Goal: Transaction & Acquisition: Purchase product/service

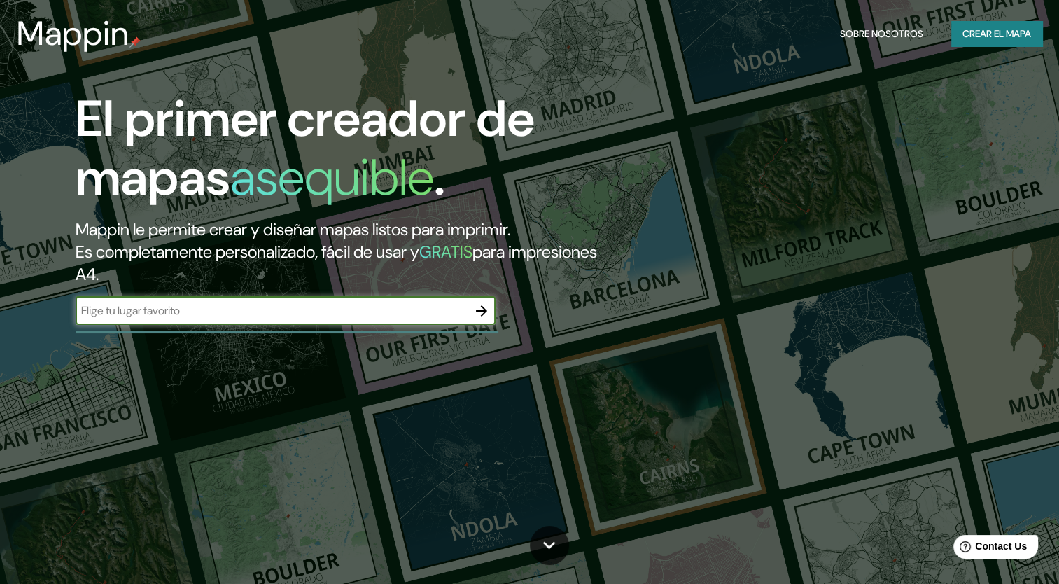
click at [393, 313] on input "text" at bounding box center [272, 310] width 392 height 16
type input "[GEOGRAPHIC_DATA]"
click at [478, 308] on icon "button" at bounding box center [481, 310] width 17 height 17
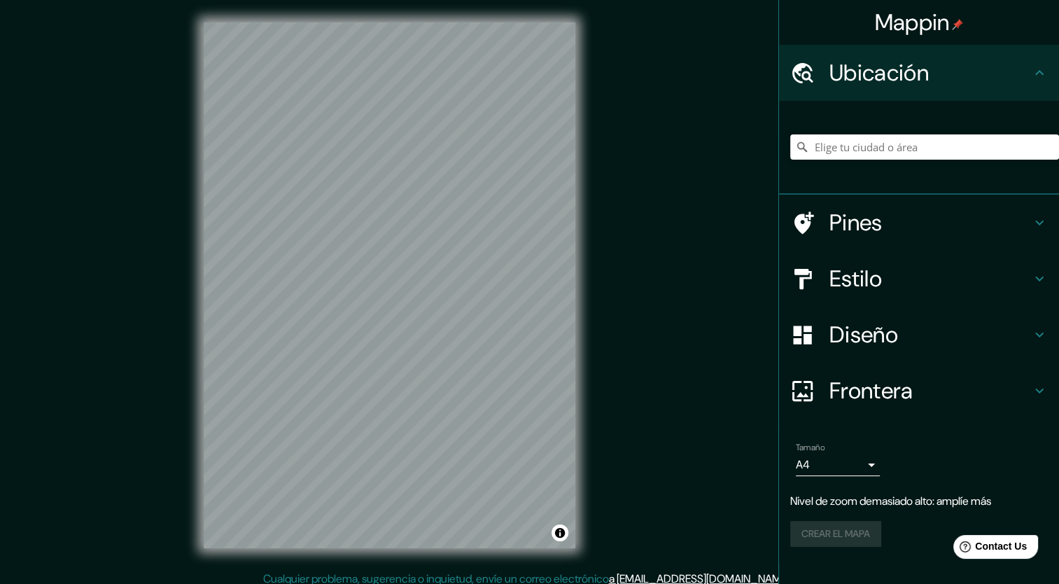
scroll to position [8, 0]
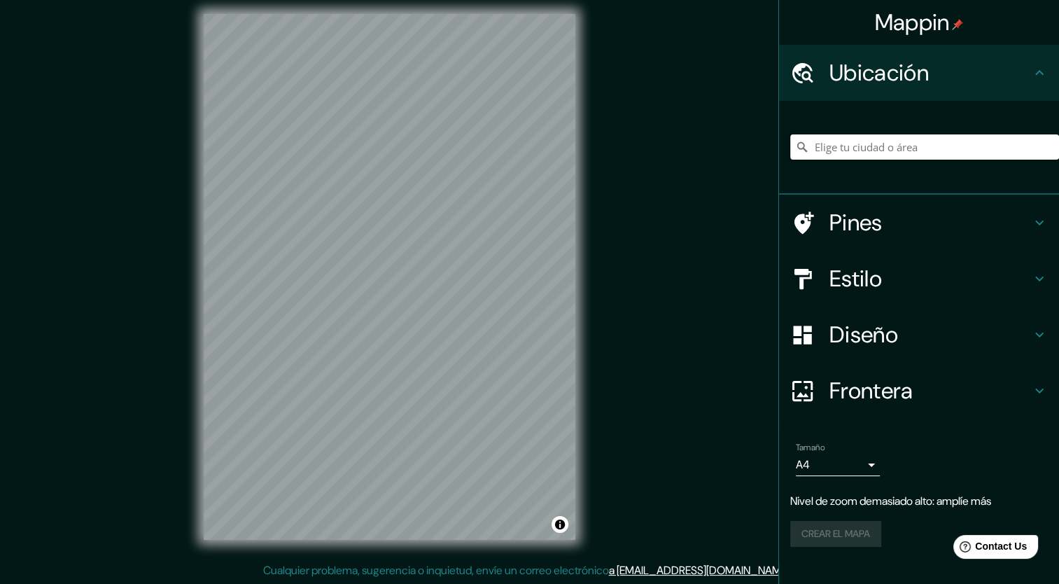
click at [840, 141] on input "Elige tu ciudad o área" at bounding box center [924, 146] width 269 height 25
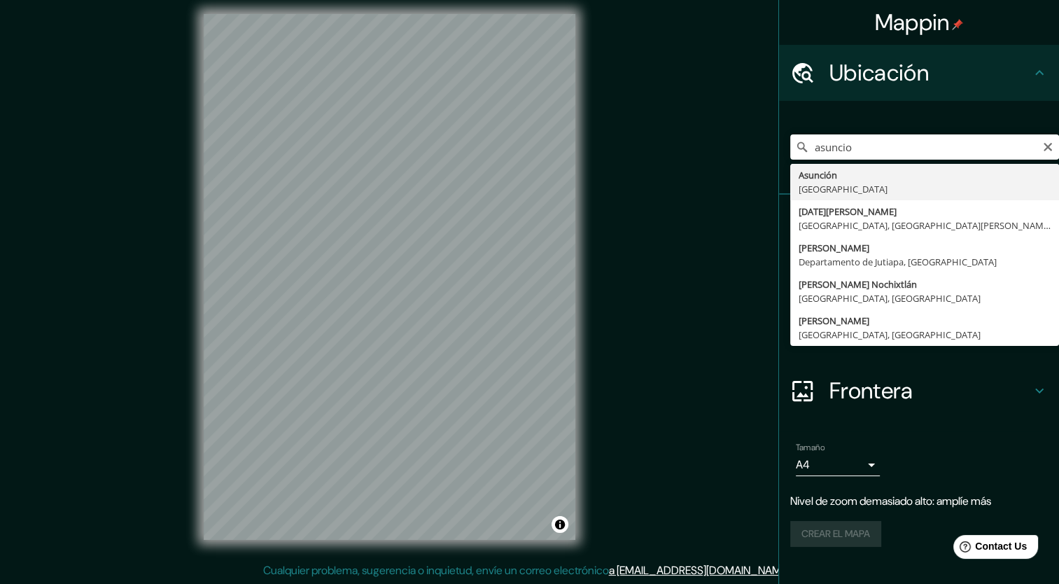
type input "[GEOGRAPHIC_DATA], [GEOGRAPHIC_DATA]"
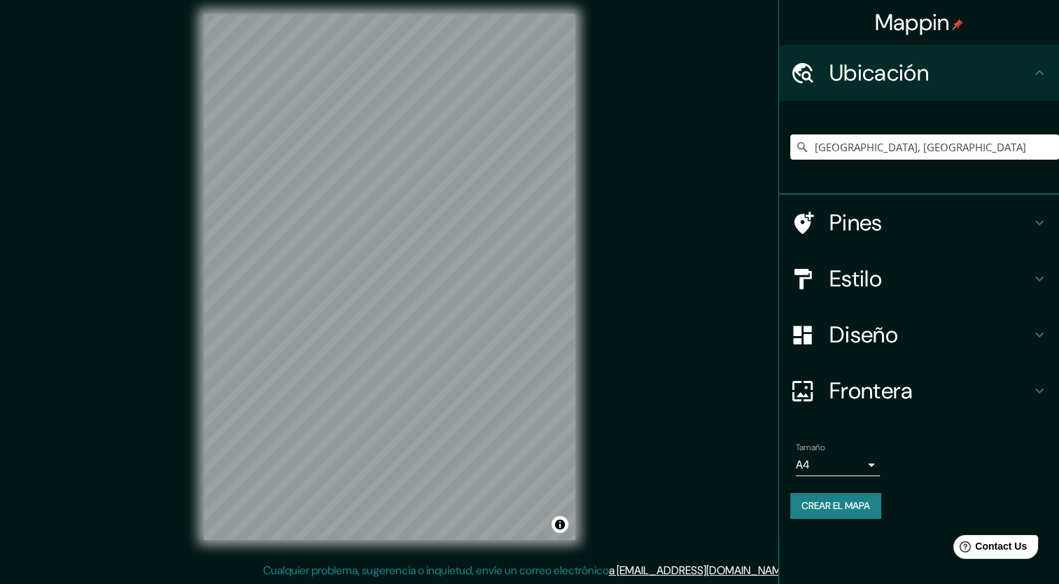
click at [868, 326] on h4 "Diseño" at bounding box center [930, 335] width 202 height 28
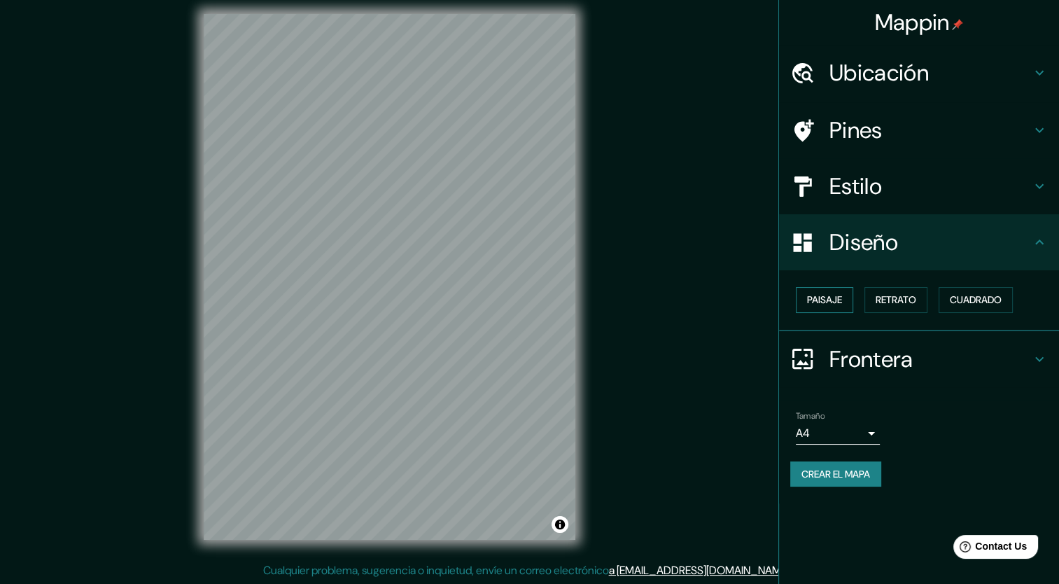
click at [831, 301] on font "Paisaje" at bounding box center [824, 299] width 35 height 17
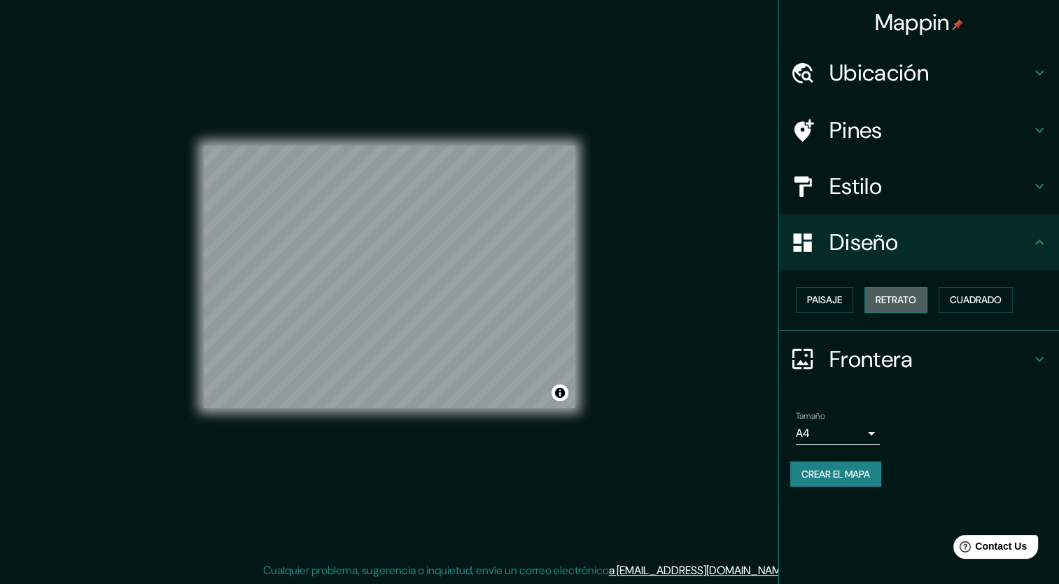
click at [878, 300] on font "Retrato" at bounding box center [896, 299] width 41 height 17
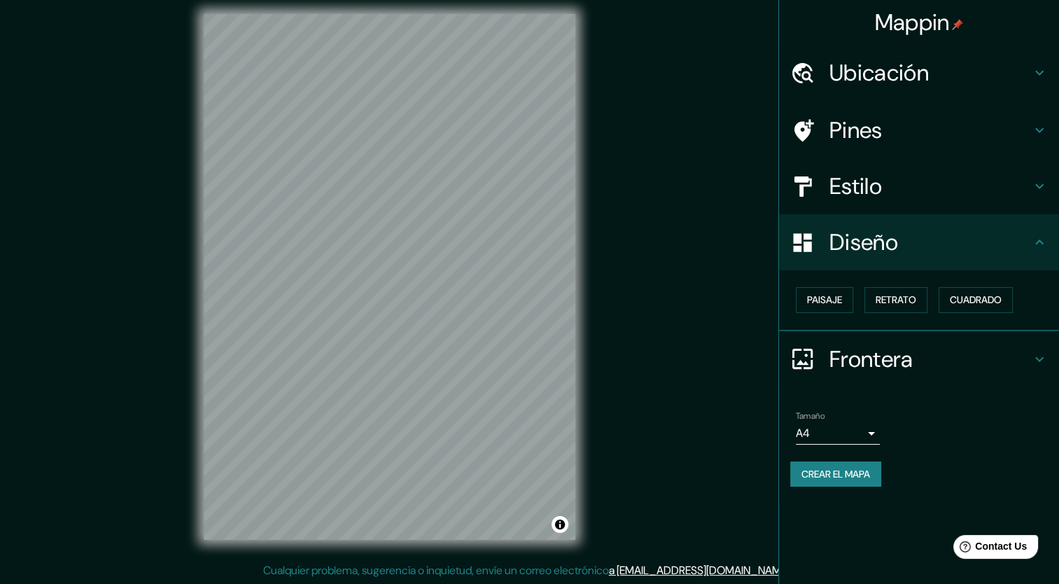
click at [859, 185] on h4 "Estilo" at bounding box center [930, 186] width 202 height 28
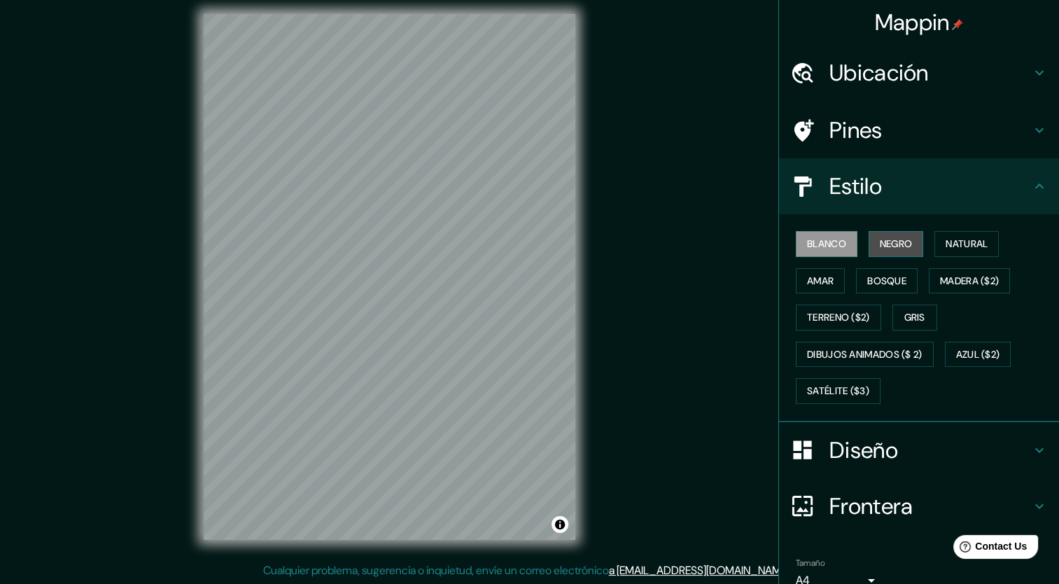
click at [880, 244] on font "Negro" at bounding box center [896, 243] width 33 height 17
click at [960, 245] on font "Natural" at bounding box center [967, 243] width 42 height 17
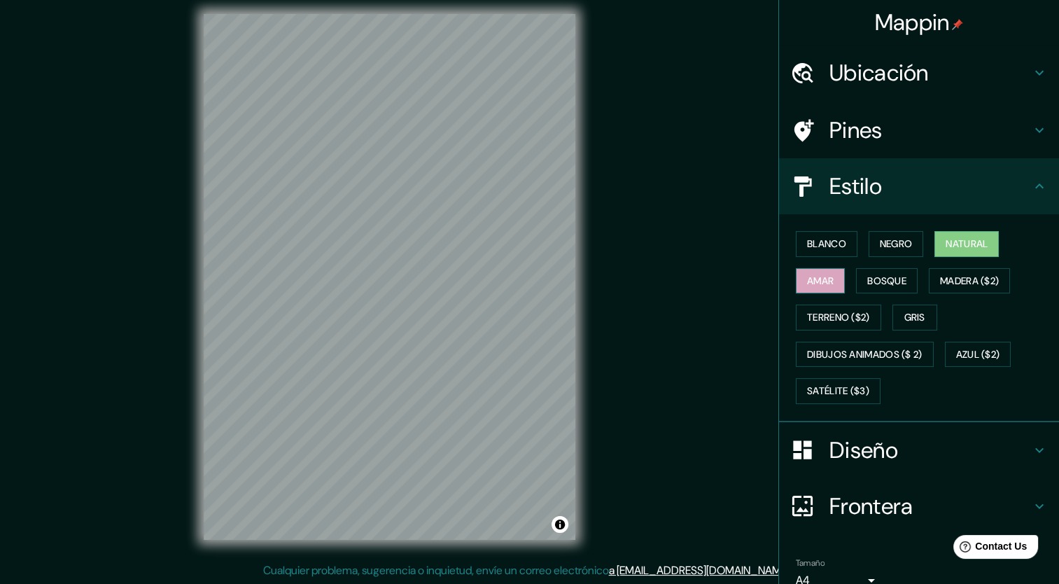
click at [807, 281] on font "Amar" at bounding box center [820, 280] width 27 height 17
click at [887, 277] on font "Bosque" at bounding box center [886, 280] width 39 height 17
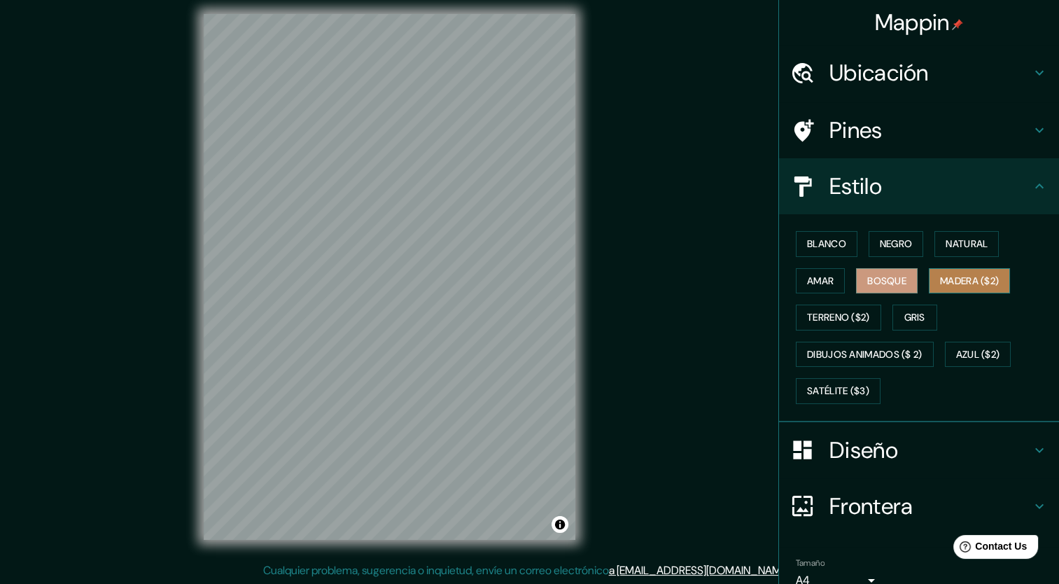
click at [940, 275] on font "Madera ($2)" at bounding box center [969, 280] width 59 height 17
click at [848, 315] on font "Terreno ($2)" at bounding box center [838, 317] width 63 height 17
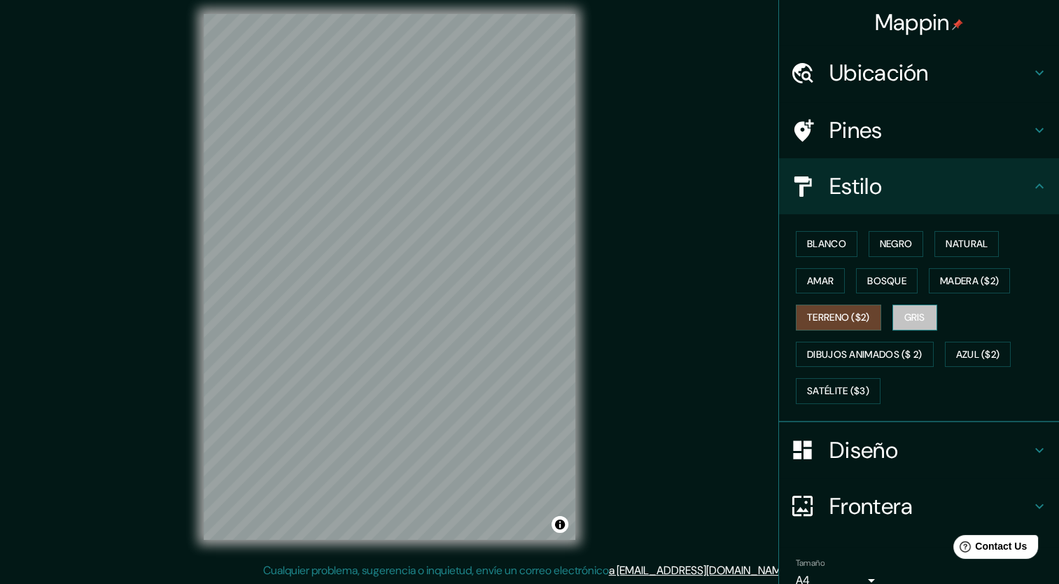
click at [904, 317] on font "Gris" at bounding box center [914, 317] width 21 height 17
click at [815, 241] on font "Blanco" at bounding box center [826, 243] width 39 height 17
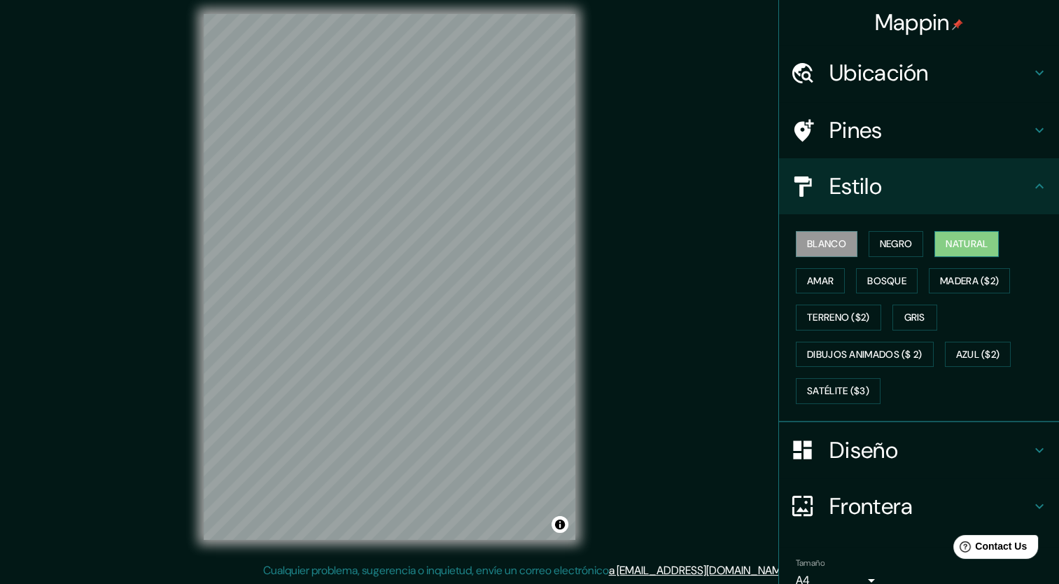
click at [957, 244] on font "Natural" at bounding box center [967, 243] width 42 height 17
click at [918, 272] on div "Blanco Negro Natural Amar Bosque Madera ($2) Terreno ($2) Gris Dibujos animados…" at bounding box center [924, 317] width 269 height 184
click at [960, 273] on font "Madera ($2)" at bounding box center [969, 280] width 59 height 17
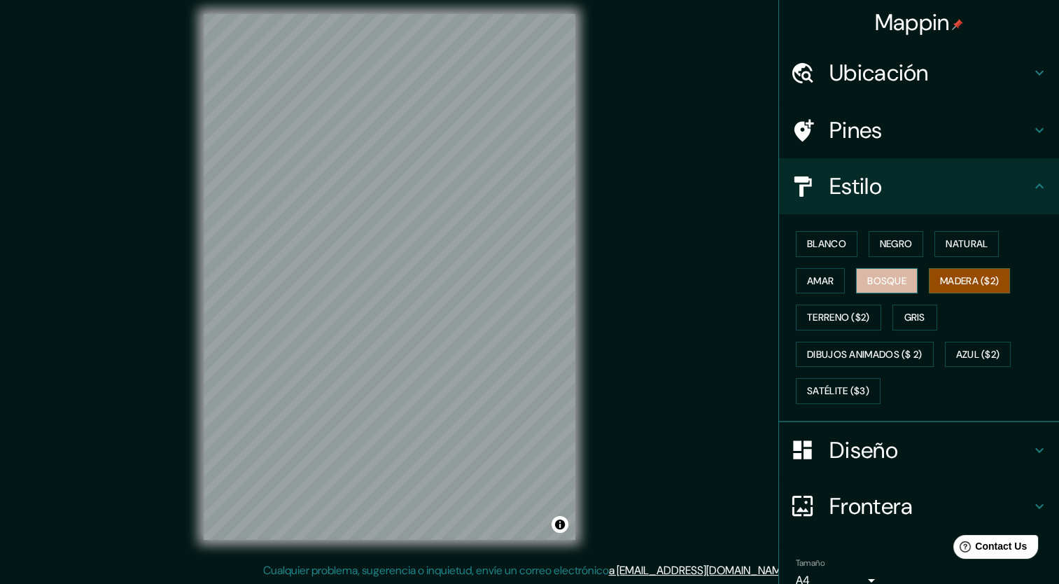
click at [900, 273] on button "Bosque" at bounding box center [887, 281] width 62 height 26
click at [820, 272] on font "Amar" at bounding box center [820, 280] width 27 height 17
click at [880, 245] on font "Negro" at bounding box center [896, 243] width 33 height 17
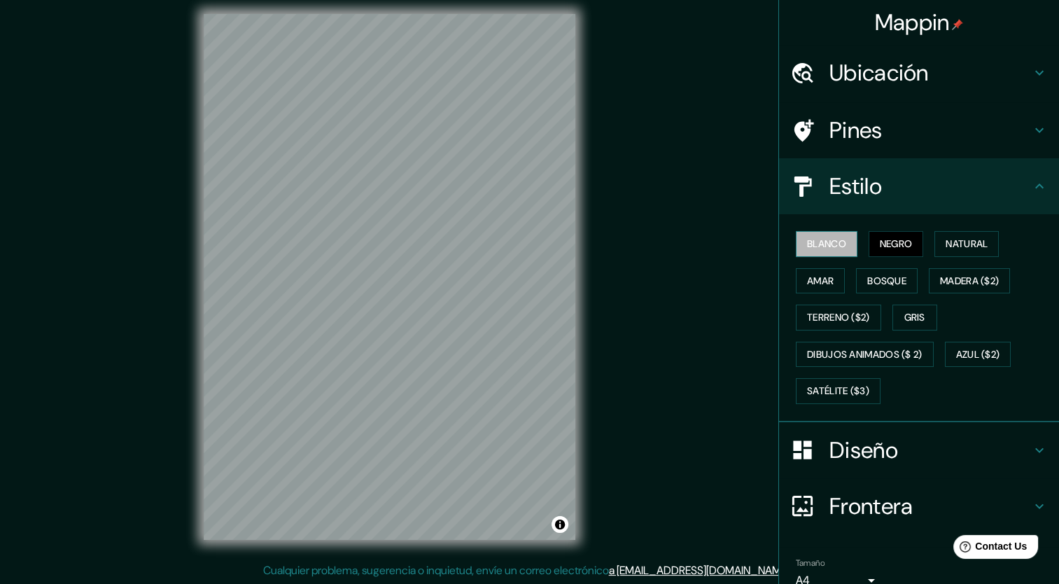
click at [822, 248] on font "Blanco" at bounding box center [826, 243] width 39 height 17
click at [886, 241] on font "Negro" at bounding box center [896, 243] width 33 height 17
click at [812, 237] on font "Blanco" at bounding box center [826, 243] width 39 height 17
click at [852, 105] on div "Pines" at bounding box center [919, 130] width 280 height 56
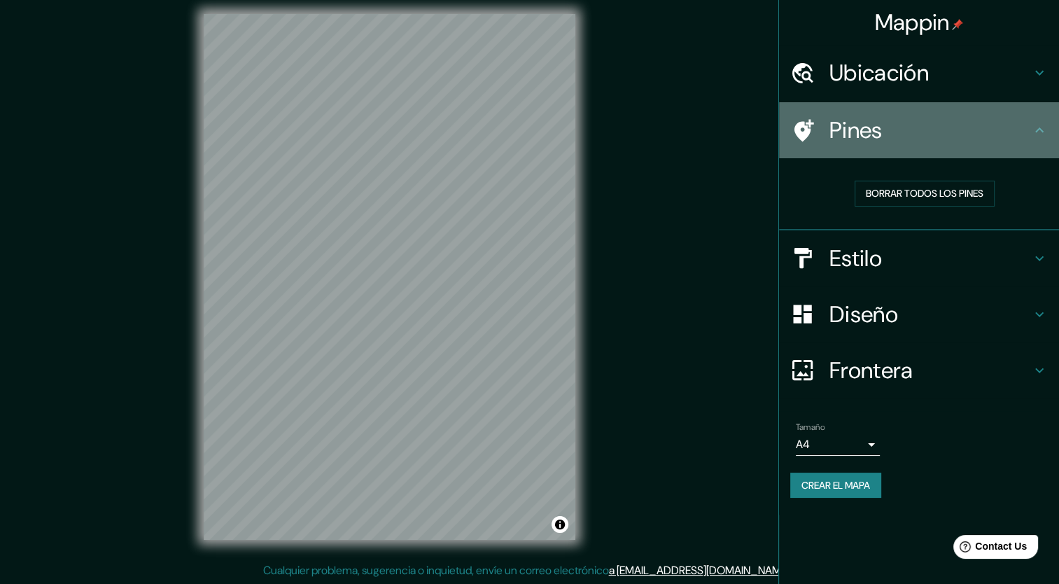
click at [966, 140] on h4 "Pines" at bounding box center [930, 130] width 202 height 28
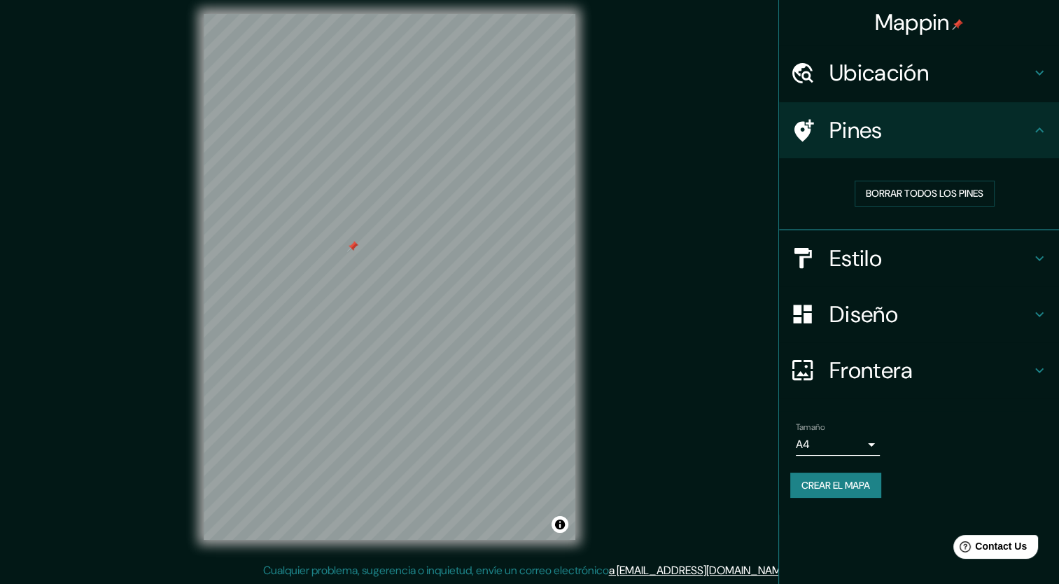
drag, startPoint x: 362, startPoint y: 245, endPoint x: 353, endPoint y: 246, distance: 8.4
click at [353, 246] on div at bounding box center [352, 246] width 11 height 11
click at [885, 198] on font "Borrar todos los pines" at bounding box center [925, 193] width 118 height 17
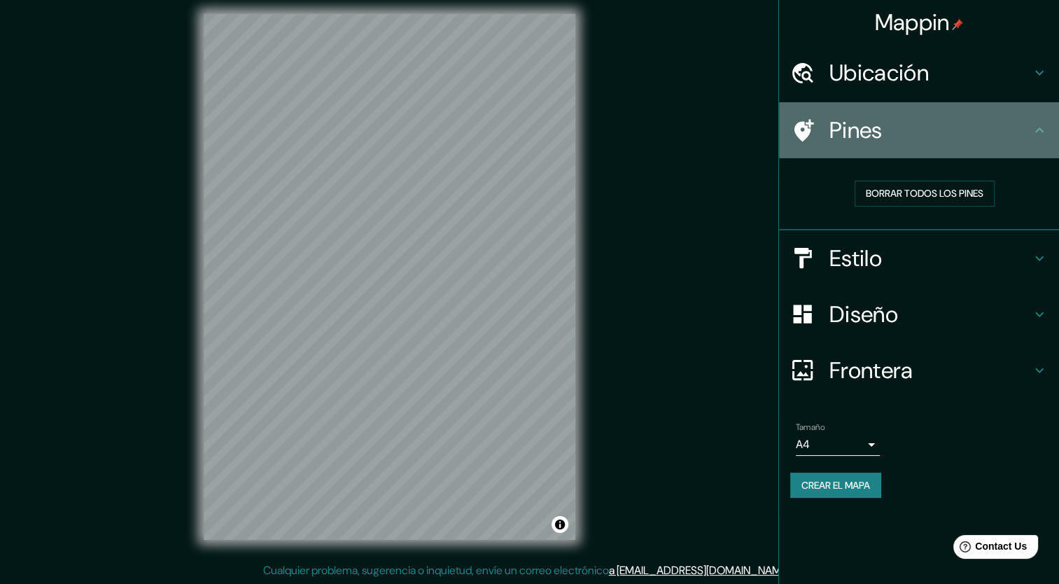
click at [845, 113] on div "Pines" at bounding box center [919, 130] width 280 height 56
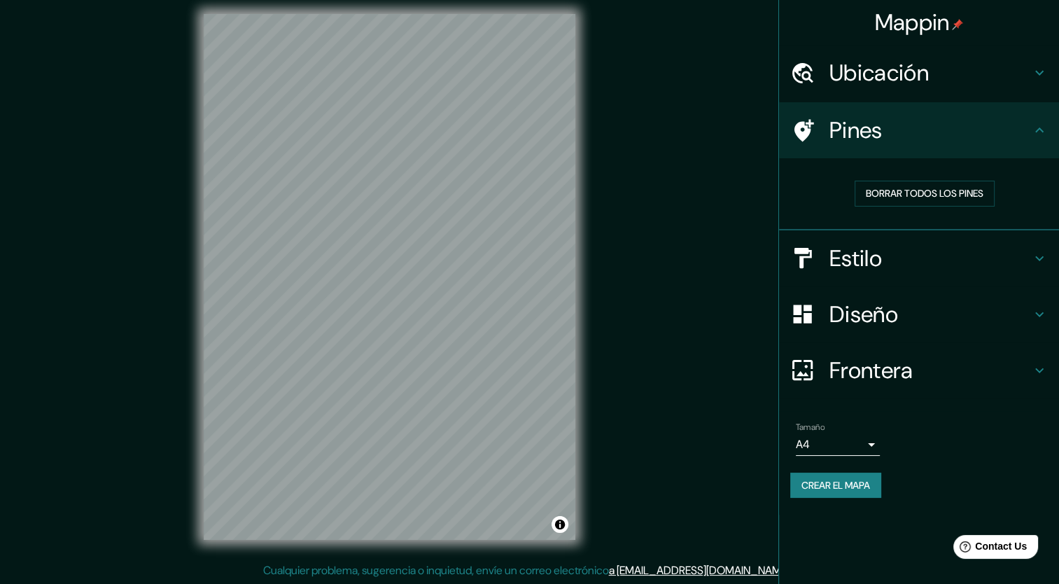
click at [868, 76] on h4 "Ubicación" at bounding box center [930, 73] width 202 height 28
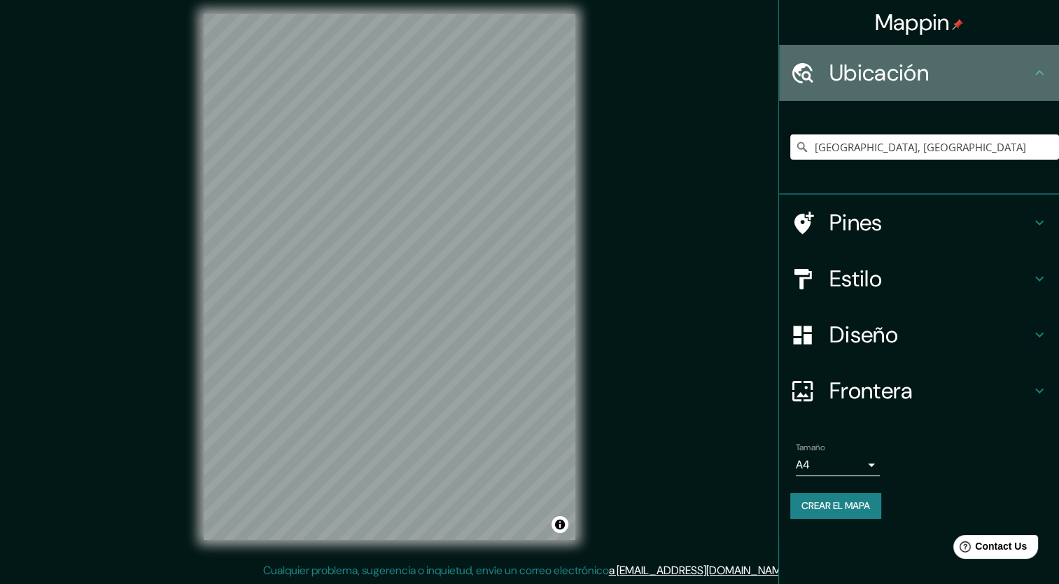
click at [868, 76] on h4 "Ubicación" at bounding box center [930, 73] width 202 height 28
